Goal: Task Accomplishment & Management: Use online tool/utility

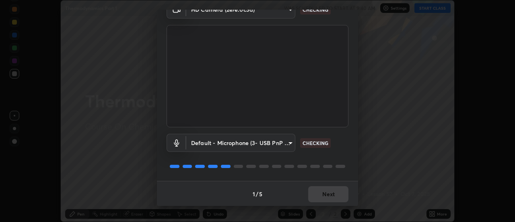
scroll to position [42, 0]
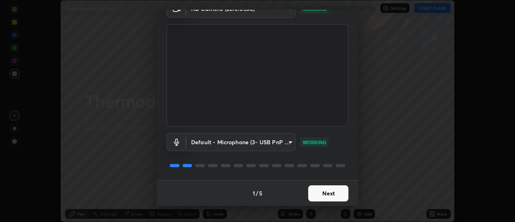
click at [343, 195] on button "Next" at bounding box center [328, 193] width 40 height 16
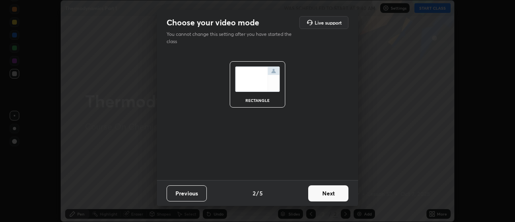
click at [337, 197] on button "Next" at bounding box center [328, 193] width 40 height 16
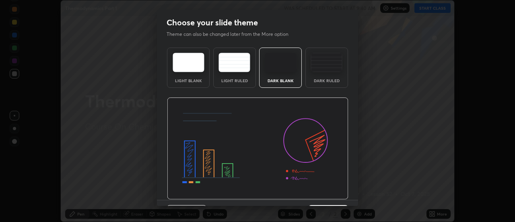
scroll to position [20, 0]
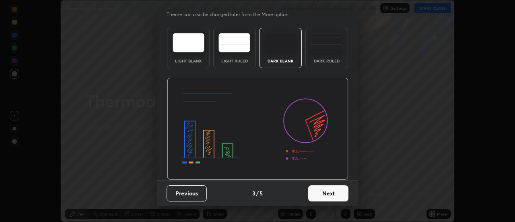
click at [333, 198] on button "Next" at bounding box center [328, 193] width 40 height 16
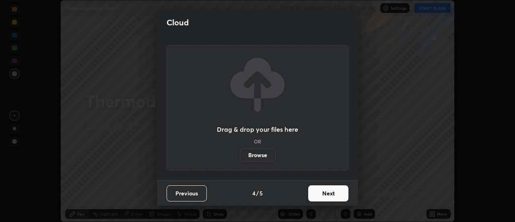
click at [331, 195] on button "Next" at bounding box center [328, 193] width 40 height 16
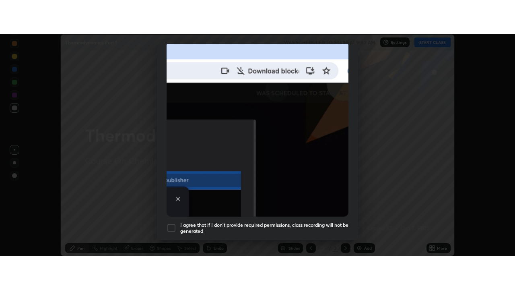
scroll to position [207, 0]
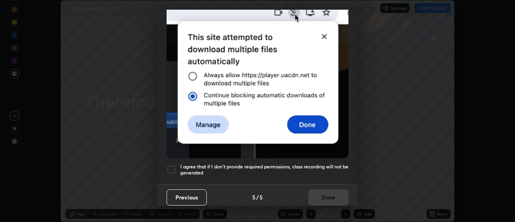
click at [174, 167] on div at bounding box center [172, 170] width 10 height 10
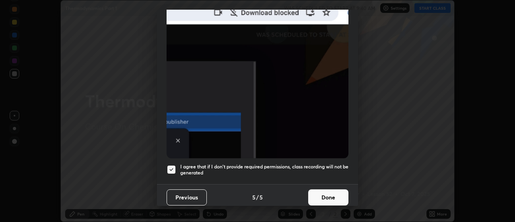
click at [322, 196] on button "Done" at bounding box center [328, 197] width 40 height 16
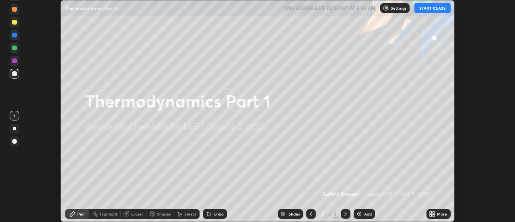
click at [427, 9] on button "START CLASS" at bounding box center [433, 8] width 36 height 10
click at [445, 214] on div "More" at bounding box center [442, 214] width 10 height 4
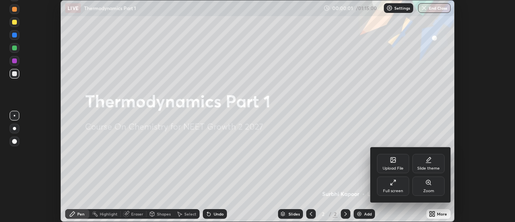
click at [403, 189] on div "Full screen" at bounding box center [393, 191] width 20 height 4
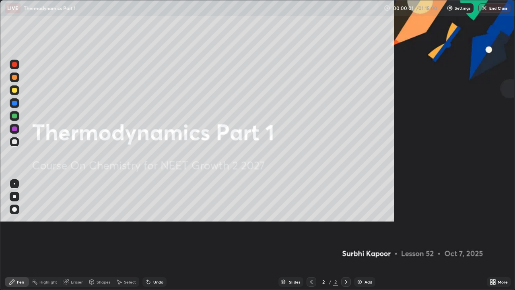
scroll to position [290, 515]
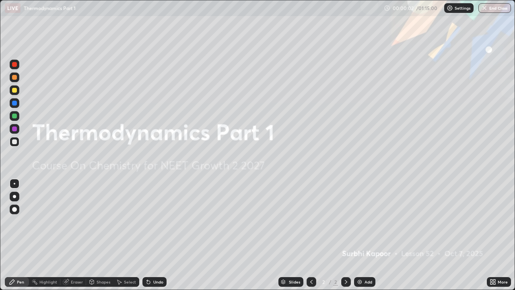
click at [366, 221] on div "Add" at bounding box center [364, 282] width 21 height 10
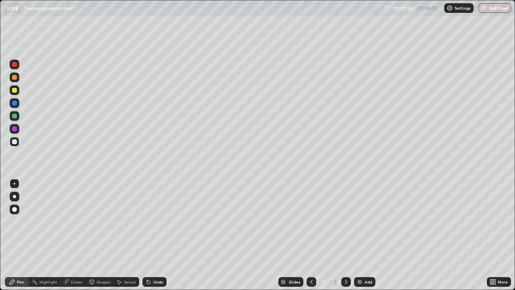
click at [154, 221] on div "Undo" at bounding box center [158, 282] width 10 height 4
click at [361, 221] on img at bounding box center [360, 282] width 6 height 6
click at [366, 221] on div "Add" at bounding box center [369, 282] width 8 height 4
click at [312, 221] on icon at bounding box center [311, 282] width 6 height 6
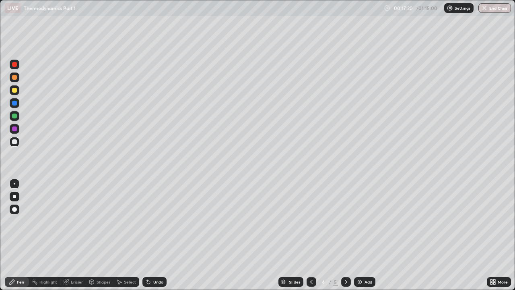
click at [344, 221] on div at bounding box center [346, 282] width 10 height 10
click at [73, 221] on div "Eraser" at bounding box center [77, 282] width 12 height 4
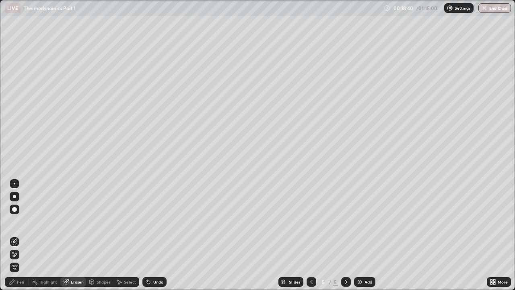
click at [16, 221] on div "Pen" at bounding box center [17, 282] width 24 height 10
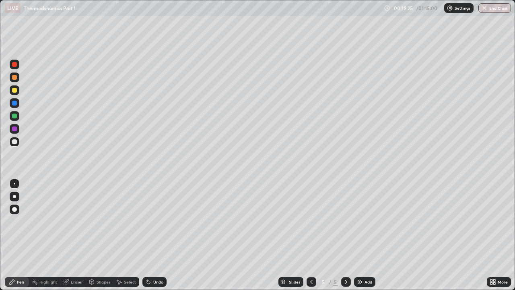
click at [369, 221] on div "Add" at bounding box center [364, 282] width 21 height 10
click at [310, 221] on icon at bounding box center [311, 282] width 6 height 6
click at [349, 221] on div at bounding box center [346, 282] width 10 height 10
click at [345, 221] on icon at bounding box center [346, 282] width 6 height 6
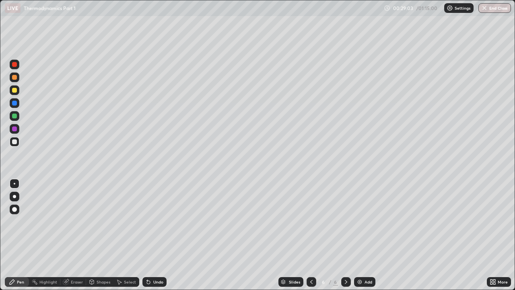
click at [157, 221] on div "Undo" at bounding box center [155, 282] width 24 height 10
click at [158, 221] on div "Undo" at bounding box center [155, 282] width 24 height 10
click at [73, 221] on div "Eraser" at bounding box center [73, 282] width 26 height 10
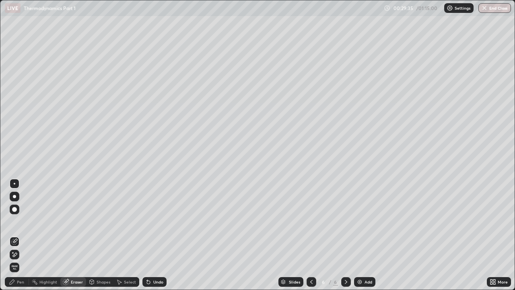
click at [24, 221] on div "Pen" at bounding box center [17, 282] width 24 height 10
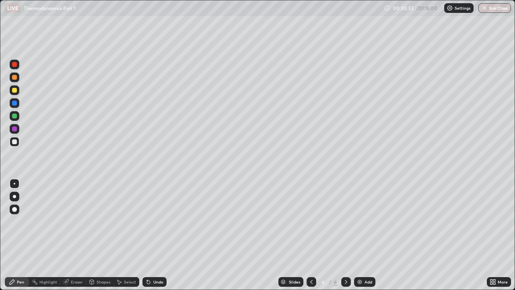
click at [75, 221] on div "Eraser" at bounding box center [77, 282] width 12 height 4
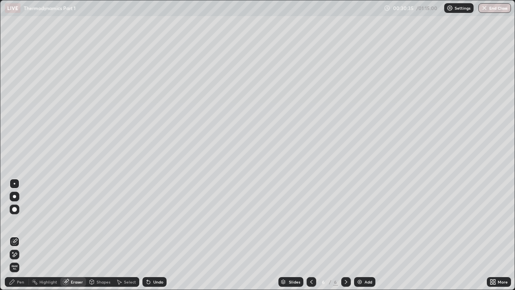
click at [18, 221] on div "Pen" at bounding box center [17, 282] width 24 height 10
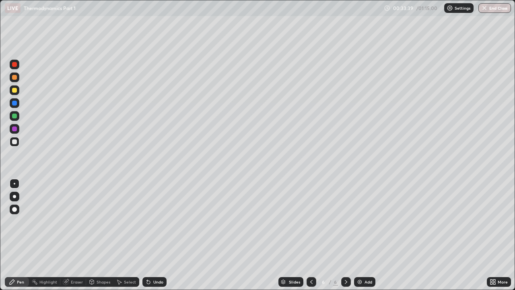
click at [368, 221] on div "Add" at bounding box center [369, 282] width 8 height 4
click at [310, 221] on icon at bounding box center [311, 282] width 6 height 6
click at [345, 221] on icon at bounding box center [346, 282] width 6 height 6
click at [155, 221] on div "Undo" at bounding box center [155, 282] width 24 height 10
click at [157, 221] on div "Undo" at bounding box center [155, 282] width 24 height 10
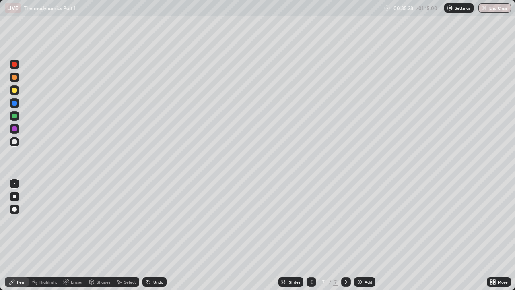
click at [310, 221] on icon at bounding box center [311, 282] width 6 height 6
click at [345, 221] on icon at bounding box center [346, 282] width 2 height 4
click at [363, 221] on div "Add" at bounding box center [364, 282] width 21 height 10
click at [311, 221] on icon at bounding box center [311, 282] width 6 height 6
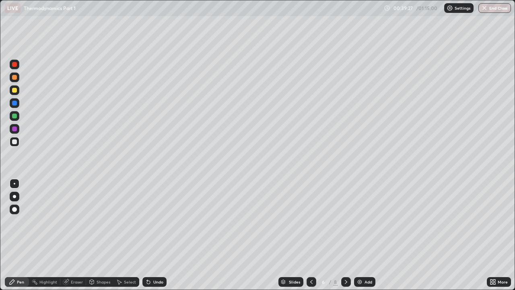
click at [346, 221] on icon at bounding box center [346, 282] width 6 height 6
click at [345, 221] on icon at bounding box center [346, 282] width 6 height 6
click at [368, 221] on div "Add" at bounding box center [369, 282] width 8 height 4
click at [79, 221] on div "Eraser" at bounding box center [77, 282] width 12 height 4
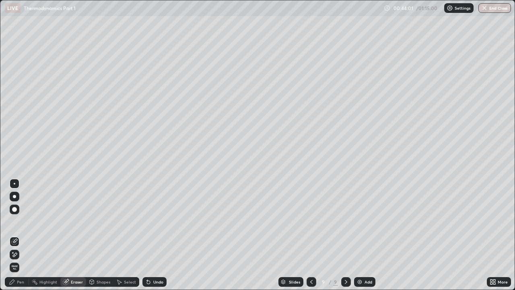
click at [23, 221] on div "Pen" at bounding box center [20, 282] width 7 height 4
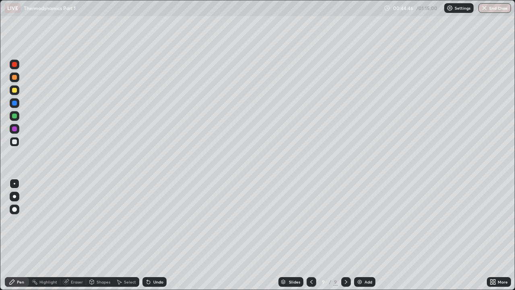
click at [77, 221] on div "Eraser" at bounding box center [77, 282] width 12 height 4
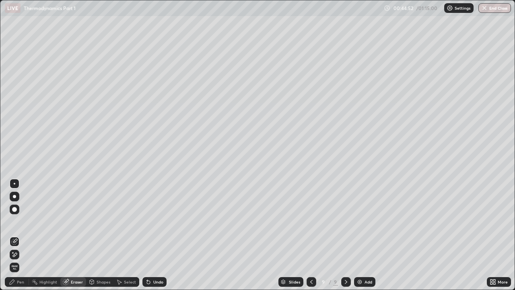
click at [25, 221] on div "Pen" at bounding box center [17, 282] width 24 height 10
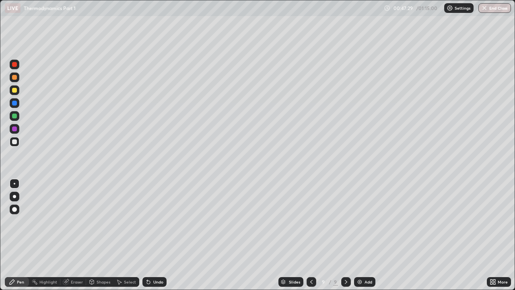
click at [78, 221] on div "Eraser" at bounding box center [77, 282] width 12 height 4
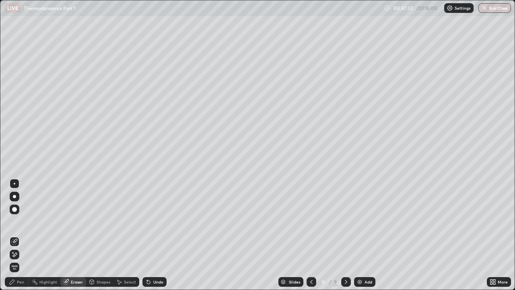
click at [20, 221] on div "Pen" at bounding box center [20, 282] width 7 height 4
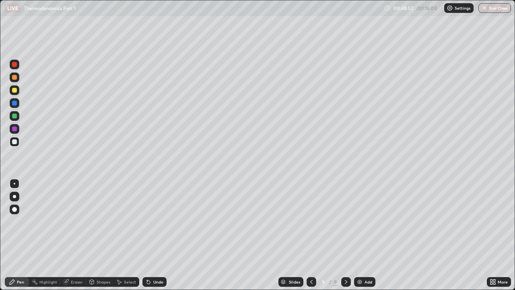
click at [366, 221] on div "Add" at bounding box center [369, 282] width 8 height 4
click at [156, 221] on div "Undo" at bounding box center [158, 282] width 10 height 4
click at [76, 221] on div "Eraser" at bounding box center [77, 282] width 12 height 4
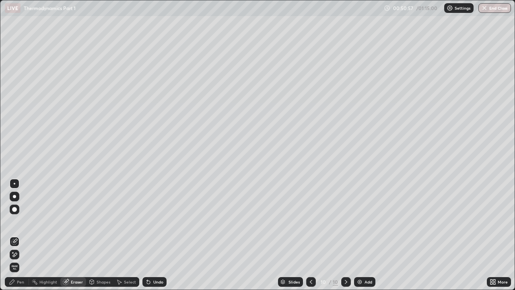
click at [23, 221] on div "Pen" at bounding box center [17, 282] width 24 height 10
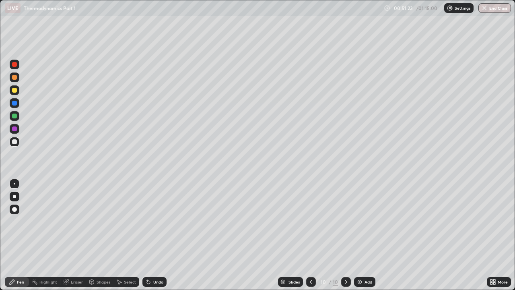
click at [310, 221] on icon at bounding box center [311, 282] width 6 height 6
click at [344, 221] on icon at bounding box center [346, 282] width 6 height 6
click at [207, 221] on div "Slides 10 / 10 Add" at bounding box center [327, 282] width 320 height 16
click at [209, 221] on div "Slides 10 / 10 Add" at bounding box center [327, 282] width 320 height 16
click at [207, 221] on div "Slides 10 / 10 Add" at bounding box center [327, 282] width 320 height 16
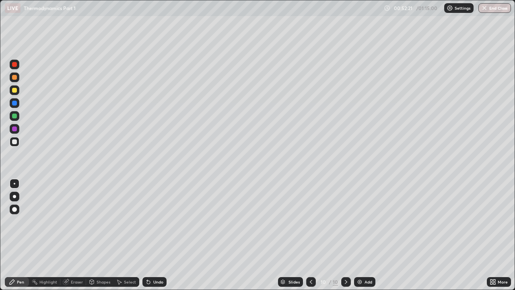
click at [207, 221] on div "Slides 10 / 10 Add" at bounding box center [327, 282] width 320 height 16
click at [147, 221] on icon at bounding box center [148, 282] width 3 height 3
click at [145, 221] on icon at bounding box center [148, 282] width 6 height 6
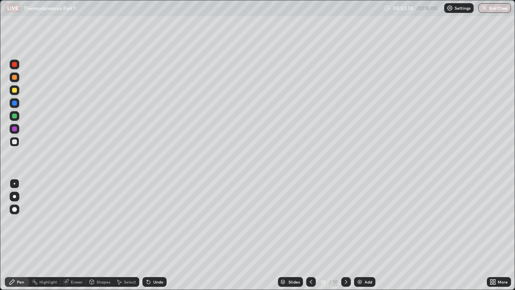
click at [363, 221] on div "Add" at bounding box center [364, 282] width 21 height 10
click at [311, 221] on icon at bounding box center [311, 282] width 6 height 6
click at [346, 221] on icon at bounding box center [346, 282] width 6 height 6
click at [315, 221] on div at bounding box center [312, 282] width 10 height 10
click at [345, 221] on icon at bounding box center [346, 282] width 6 height 6
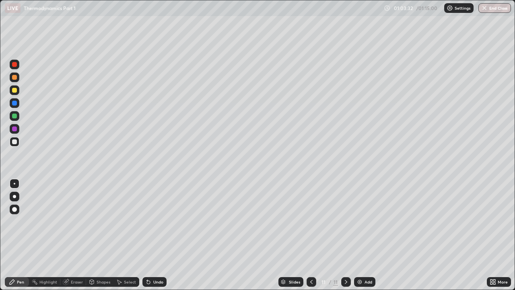
click at [365, 221] on div "Add" at bounding box center [369, 282] width 8 height 4
click at [76, 221] on div "Eraser" at bounding box center [77, 282] width 12 height 4
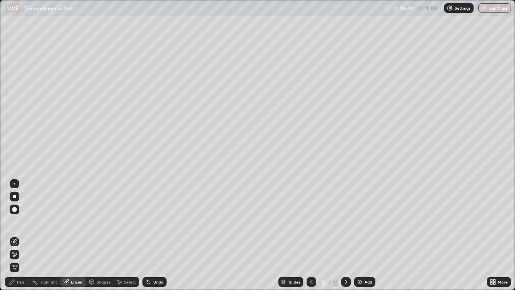
click at [22, 221] on div "Pen" at bounding box center [20, 282] width 7 height 4
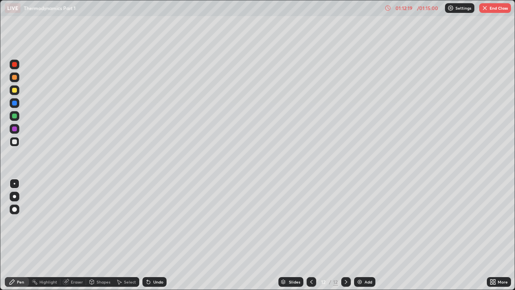
click at [502, 9] on button "End Class" at bounding box center [496, 8] width 32 height 10
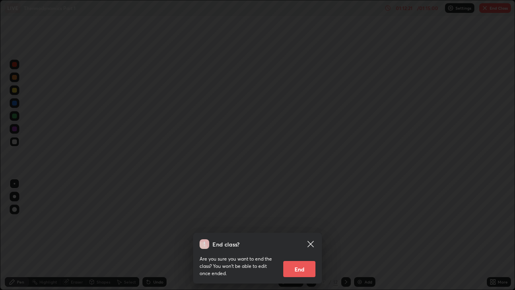
click at [303, 221] on button "End" at bounding box center [299, 269] width 32 height 16
